Goal: Navigation & Orientation: Find specific page/section

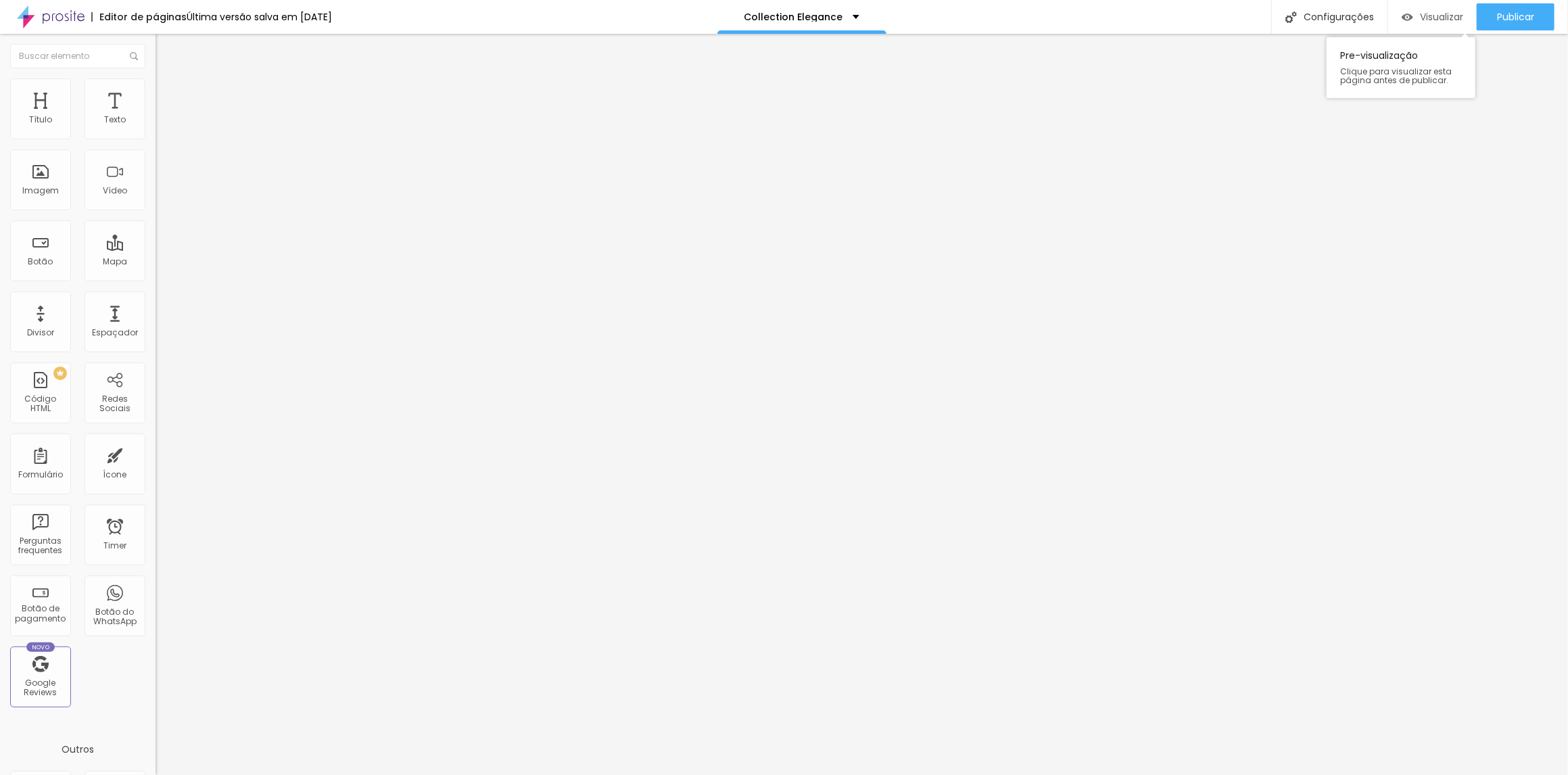
click at [1448, 14] on span "Visualizar" at bounding box center [1442, 17] width 43 height 11
click at [1436, 15] on span "Visualizar" at bounding box center [1442, 17] width 43 height 11
click at [1452, 19] on span "Visualizar" at bounding box center [1442, 17] width 43 height 11
